Goal: Information Seeking & Learning: Learn about a topic

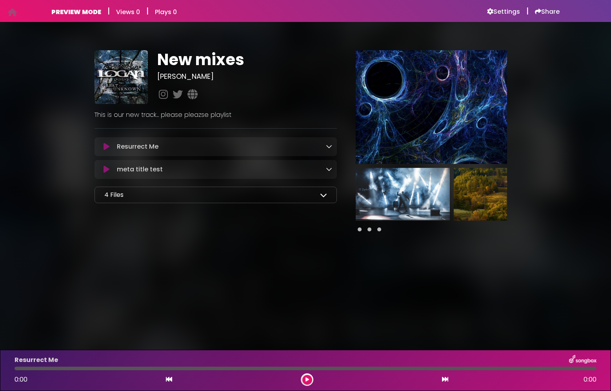
click at [323, 195] on icon at bounding box center [323, 194] width 7 height 7
click at [324, 194] on icon at bounding box center [323, 194] width 7 height 7
click at [325, 195] on icon at bounding box center [323, 194] width 7 height 7
click at [329, 171] on icon at bounding box center [329, 169] width 6 height 6
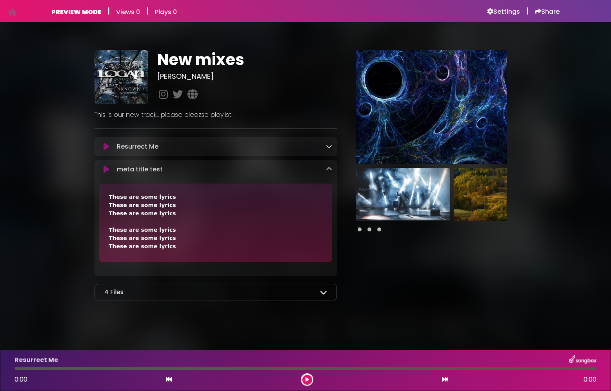
click at [329, 171] on icon at bounding box center [329, 169] width 6 height 6
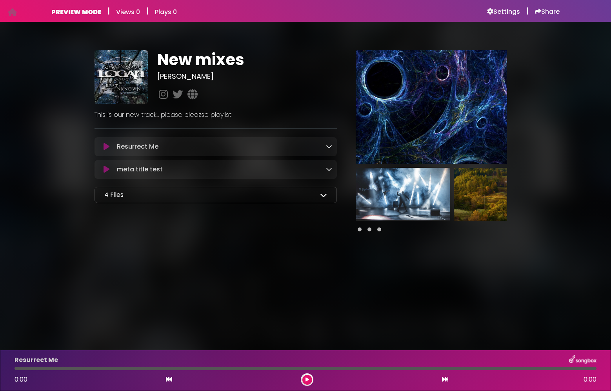
click at [331, 147] on icon at bounding box center [329, 146] width 6 height 6
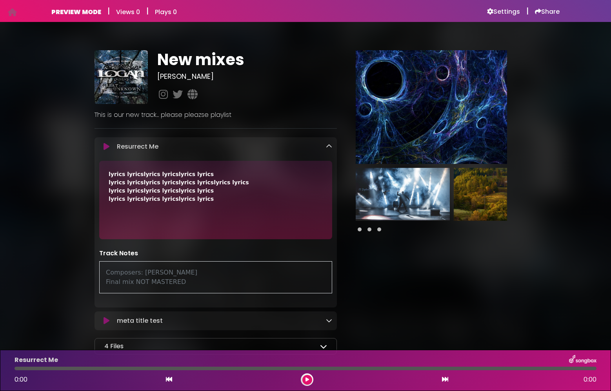
click at [331, 147] on icon at bounding box center [329, 146] width 6 height 6
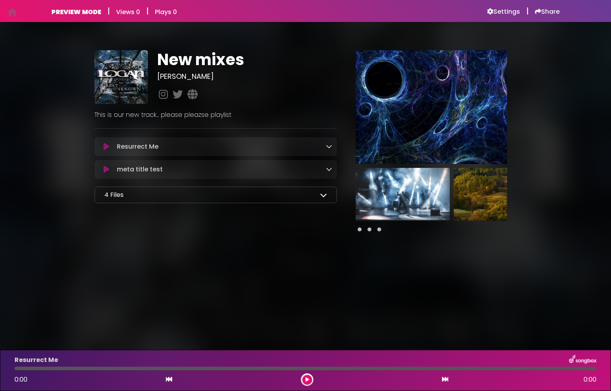
click at [327, 169] on icon at bounding box center [329, 169] width 6 height 6
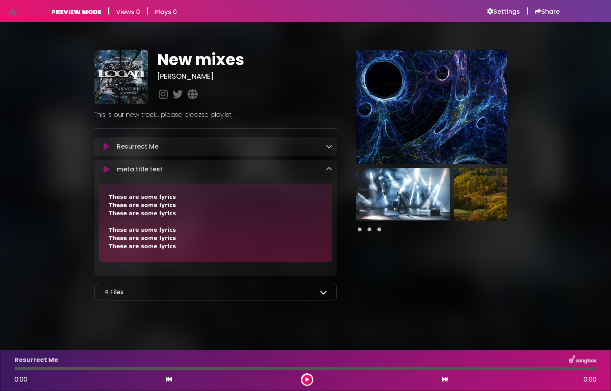
click at [327, 169] on icon at bounding box center [329, 169] width 6 height 6
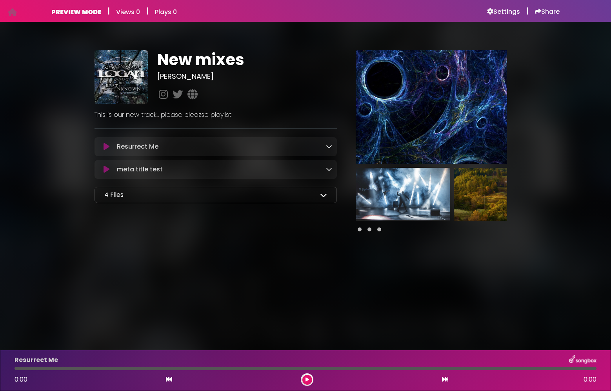
click at [329, 147] on icon at bounding box center [329, 146] width 6 height 6
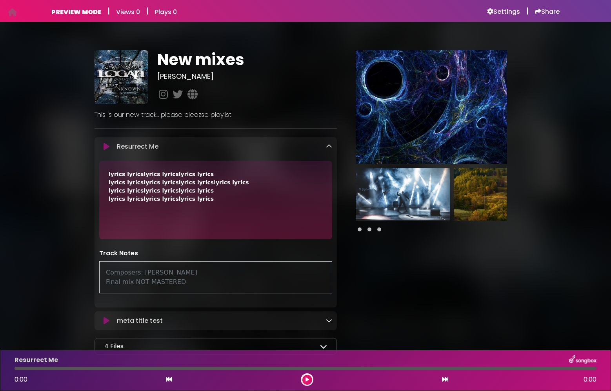
drag, startPoint x: 193, startPoint y: 284, endPoint x: 97, endPoint y: 270, distance: 96.7
click at [93, 272] on div "New mixes Logan" at bounding box center [216, 204] width 252 height 308
drag, startPoint x: 180, startPoint y: 276, endPoint x: 190, endPoint y: 279, distance: 10.4
click at [180, 276] on div "Composers: greg picollo Final mix NOT MASTERED" at bounding box center [215, 277] width 233 height 32
click at [329, 147] on icon at bounding box center [329, 146] width 6 height 6
